Goal: Find specific page/section: Find specific page/section

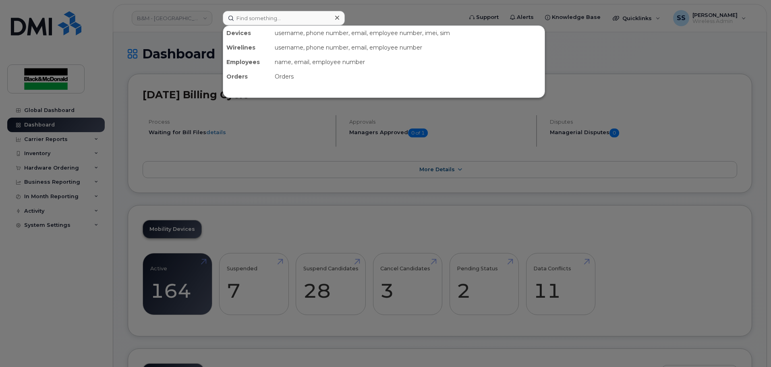
click at [275, 19] on input at bounding box center [284, 18] width 122 height 14
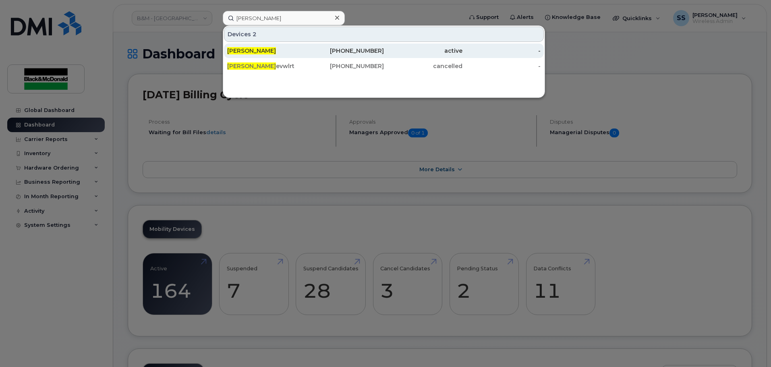
type input "[PERSON_NAME]"
click at [306, 45] on div "[PERSON_NAME]" at bounding box center [345, 50] width 79 height 14
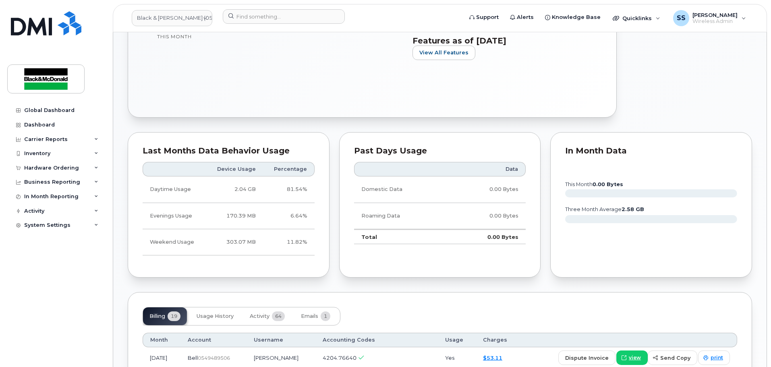
scroll to position [483, 0]
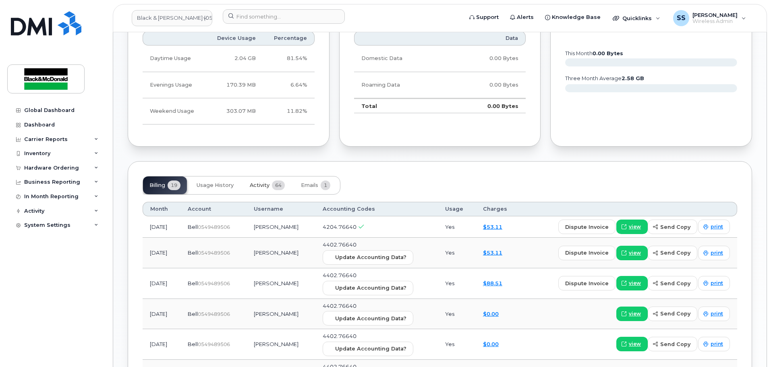
click at [274, 188] on span "64" at bounding box center [278, 185] width 13 height 10
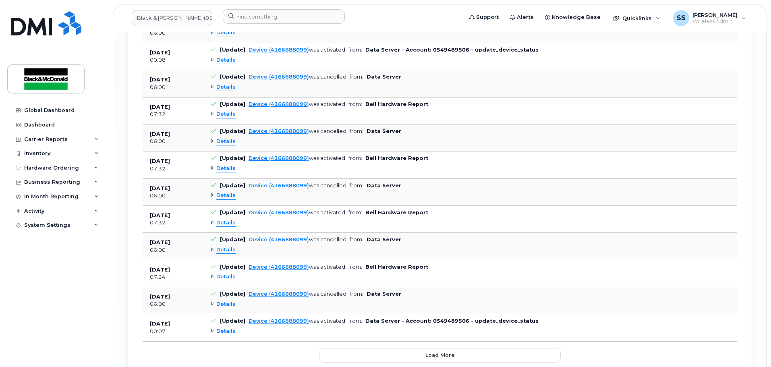
scroll to position [1168, 0]
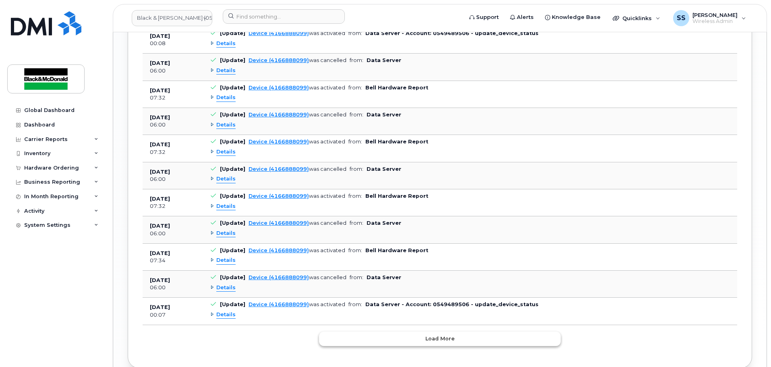
click at [375, 337] on button "Load more" at bounding box center [440, 338] width 242 height 14
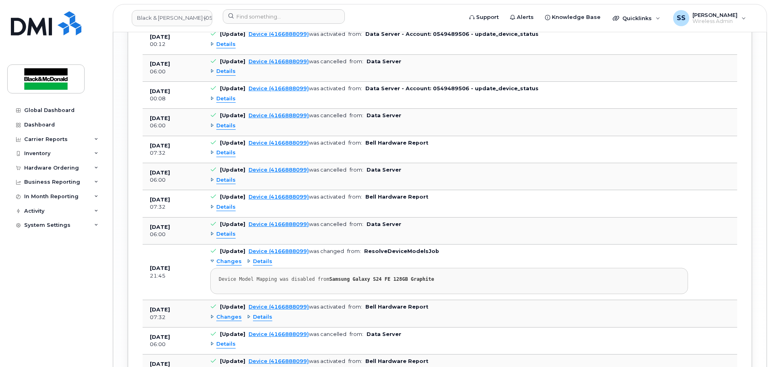
scroll to position [1893, 0]
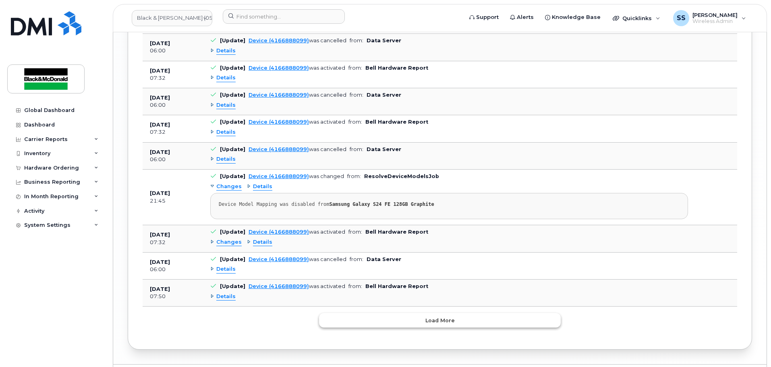
click at [384, 321] on button "Load more" at bounding box center [440, 320] width 242 height 14
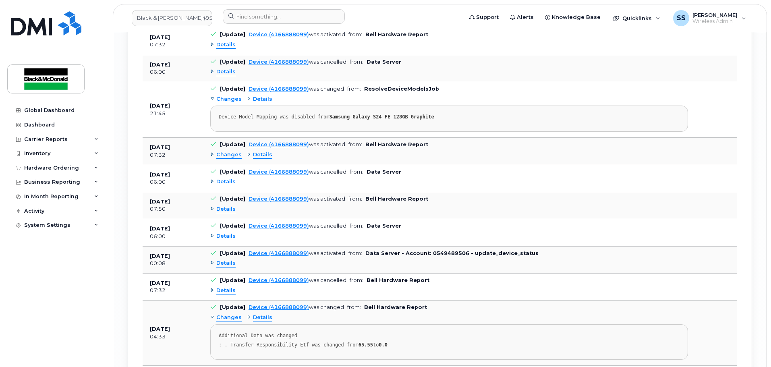
scroll to position [1966, 0]
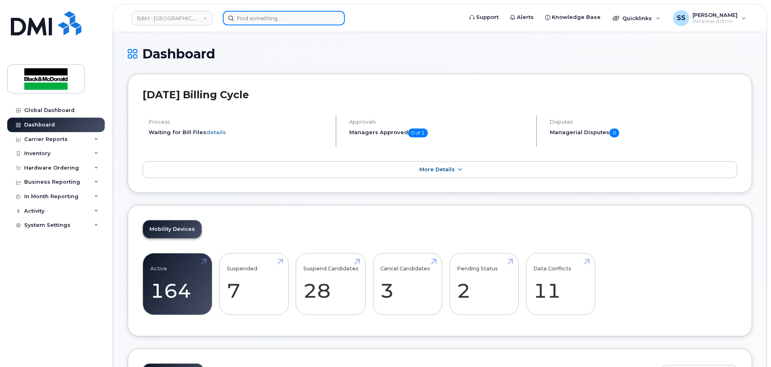
click at [261, 21] on input at bounding box center [284, 18] width 122 height 14
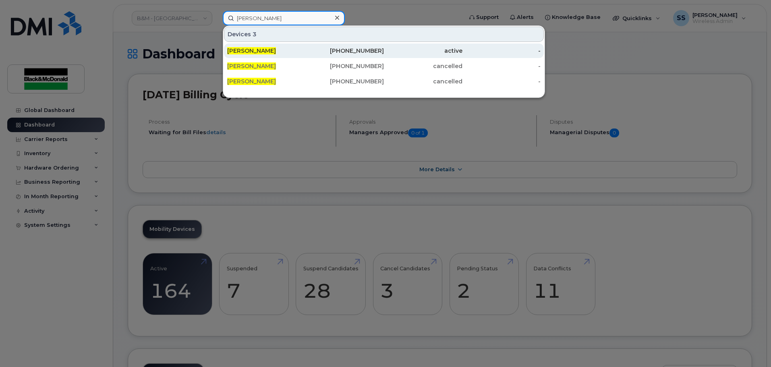
type input "[PERSON_NAME]"
click at [265, 53] on div "[PERSON_NAME]" at bounding box center [266, 51] width 79 height 8
